Goal: Task Accomplishment & Management: Complete application form

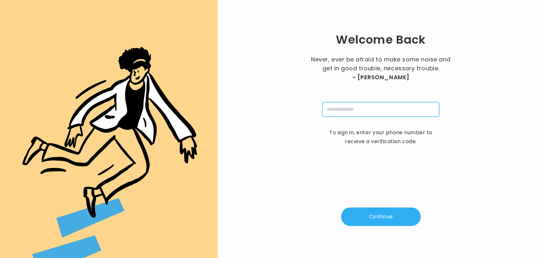
click at [347, 114] on input "tel" at bounding box center [380, 109] width 117 height 15
click at [342, 111] on input "tel" at bounding box center [380, 109] width 117 height 15
type input "**********"
click at [377, 216] on button "Continue" at bounding box center [381, 217] width 80 height 18
type input "*"
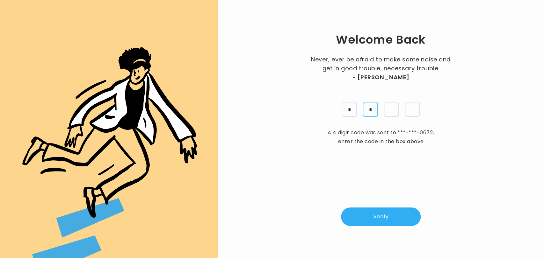
type input "*"
click at [377, 216] on button "Verify" at bounding box center [381, 217] width 80 height 18
